Goal: Find specific page/section: Find specific page/section

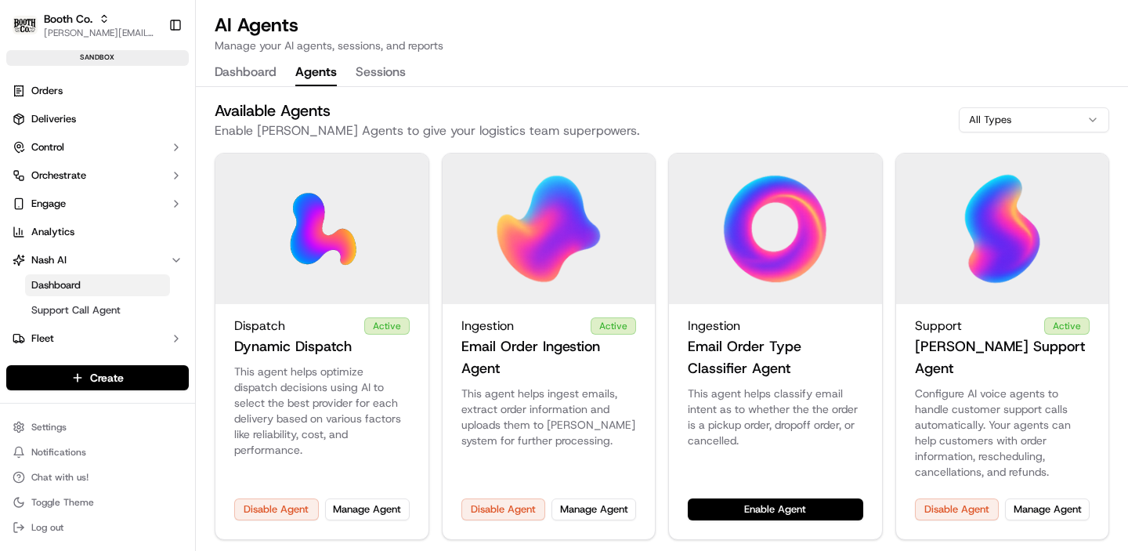
click at [106, 21] on icon "button" at bounding box center [104, 18] width 11 height 11
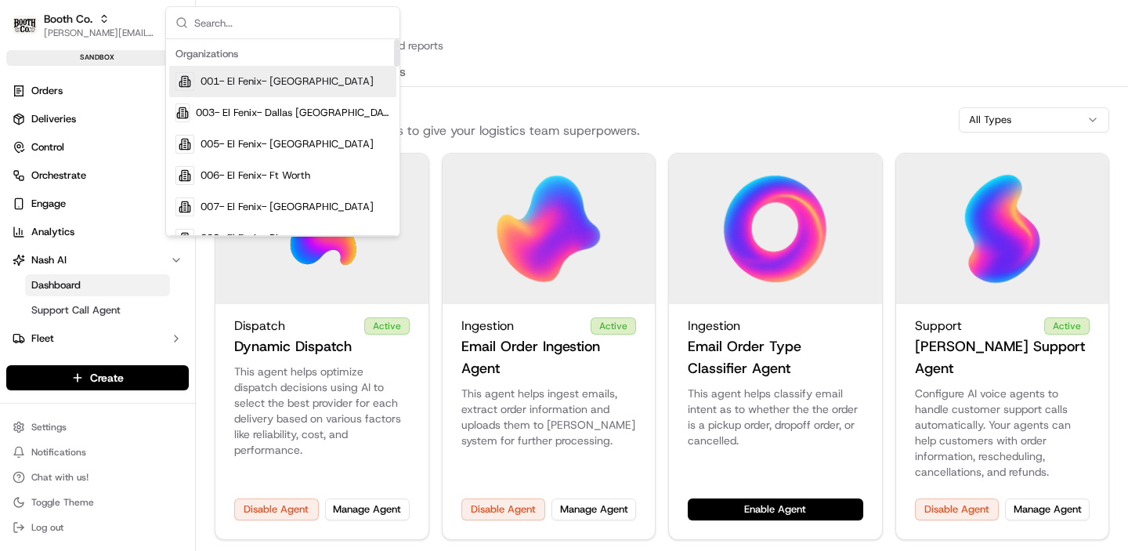
click at [317, 25] on input "text" at bounding box center [292, 22] width 196 height 31
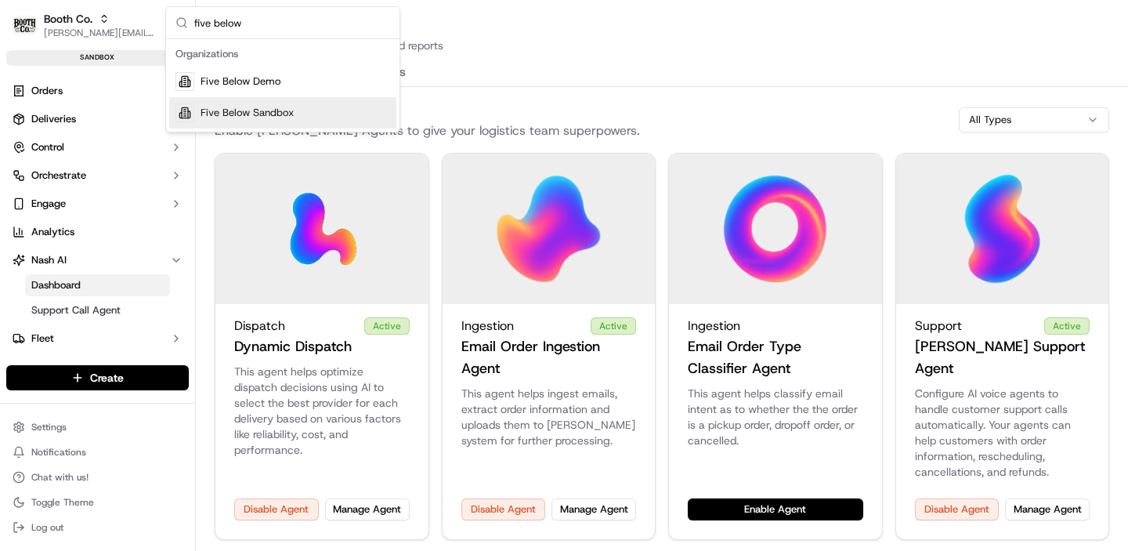
type input "five below"
click at [288, 112] on span "Five Below Sandbox" at bounding box center [247, 113] width 93 height 14
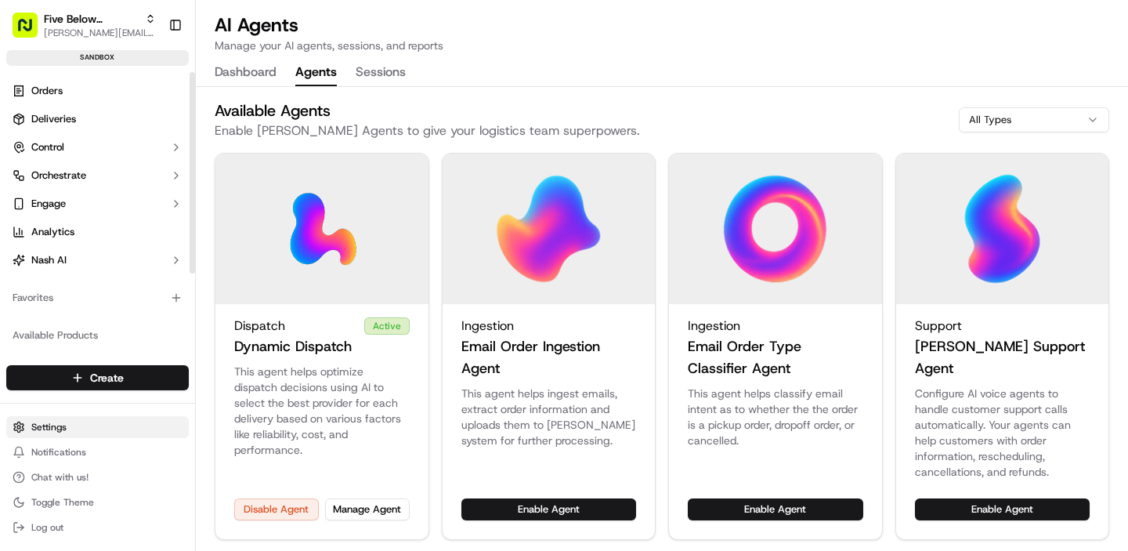
click at [74, 423] on html "Five Below Sandbox jake@usenash.com Toggle Sidebar sandbox Orders Deliveries Co…" at bounding box center [564, 275] width 1128 height 551
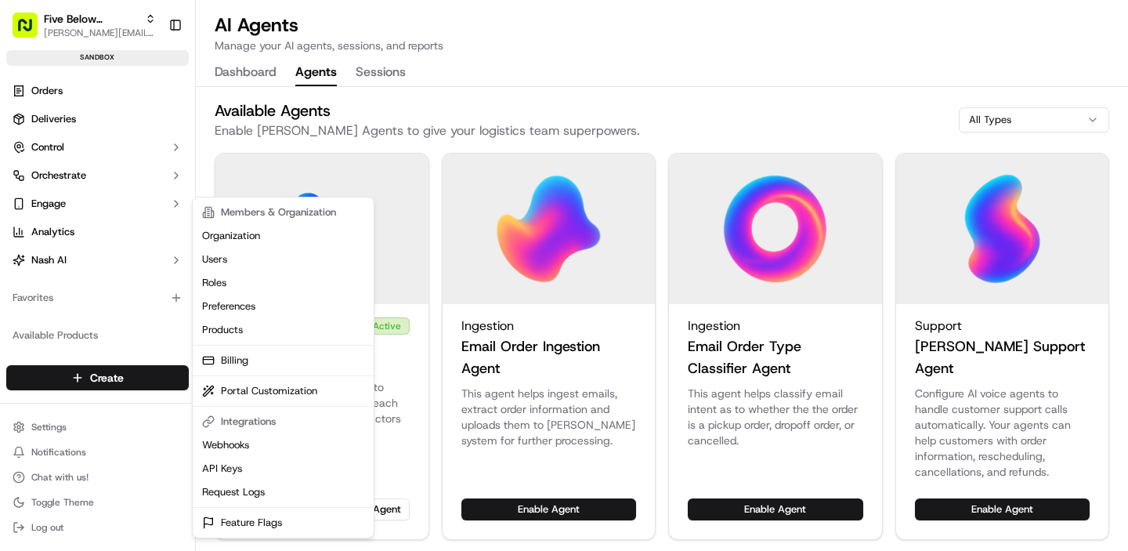
click at [81, 175] on html "Five Below Sandbox jake@usenash.com Toggle Sidebar sandbox Orders Deliveries Co…" at bounding box center [564, 275] width 1128 height 551
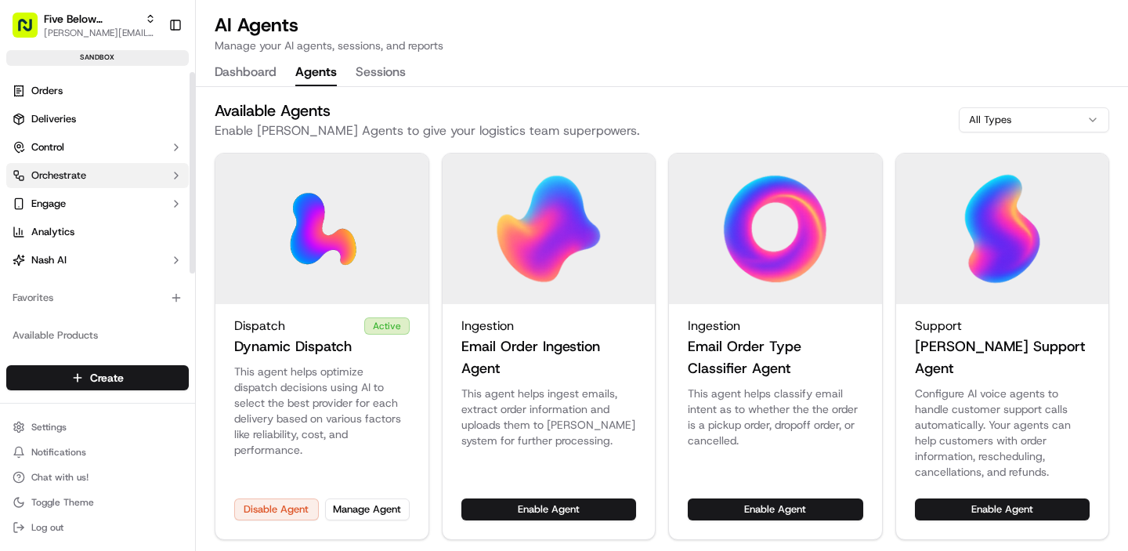
click at [70, 175] on span "Orchestrate" at bounding box center [58, 175] width 55 height 14
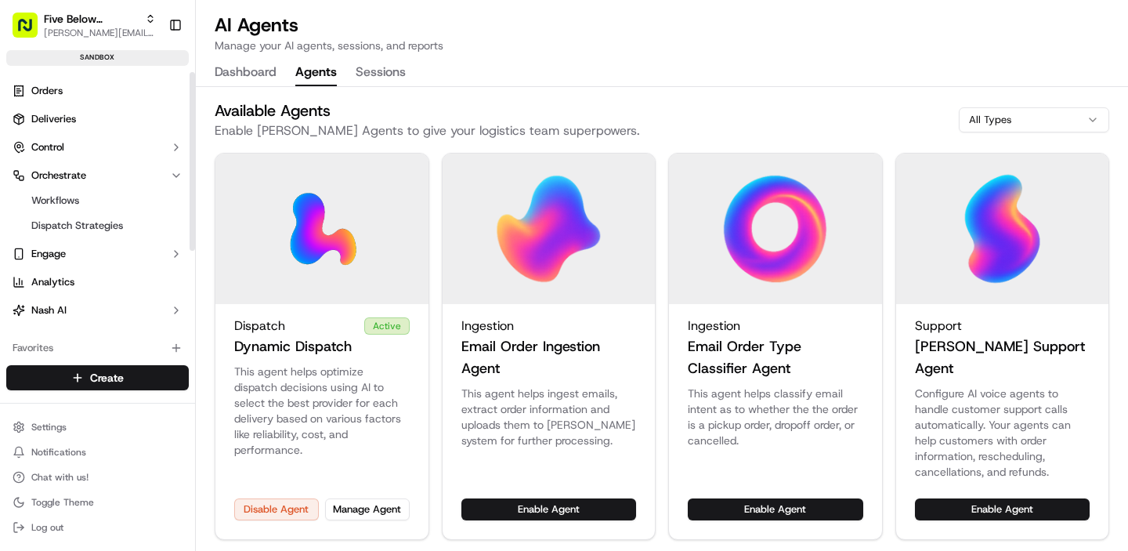
click at [78, 236] on ul "Workflows Dispatch Strategies" at bounding box center [98, 213] width 161 height 50
click at [86, 225] on span "Dispatch Strategies" at bounding box center [77, 226] width 92 height 14
